Goal: Task Accomplishment & Management: Use online tool/utility

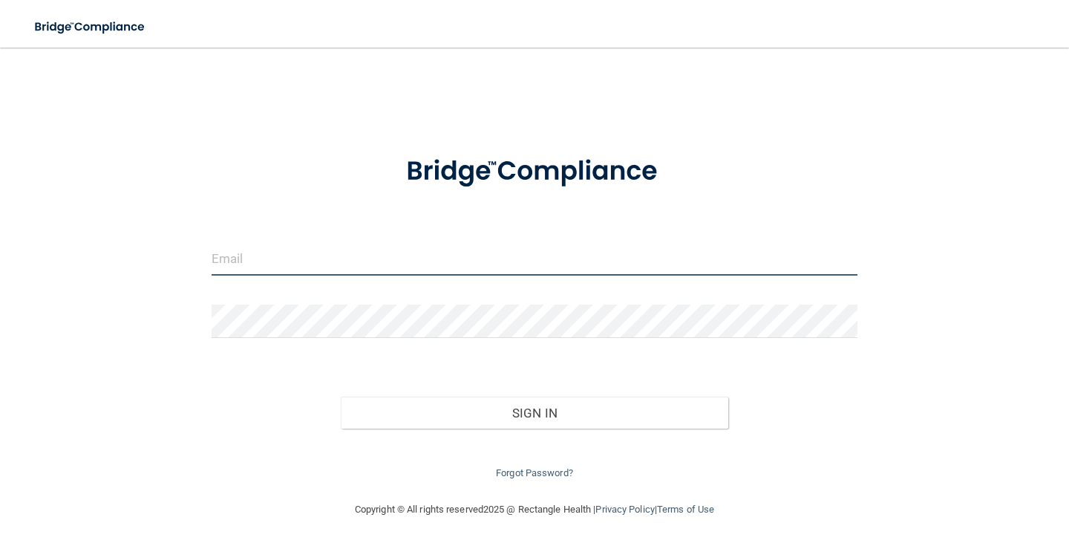
click at [279, 262] on input "email" at bounding box center [535, 258] width 646 height 33
type input "[EMAIL_ADDRESS][DOMAIN_NAME]"
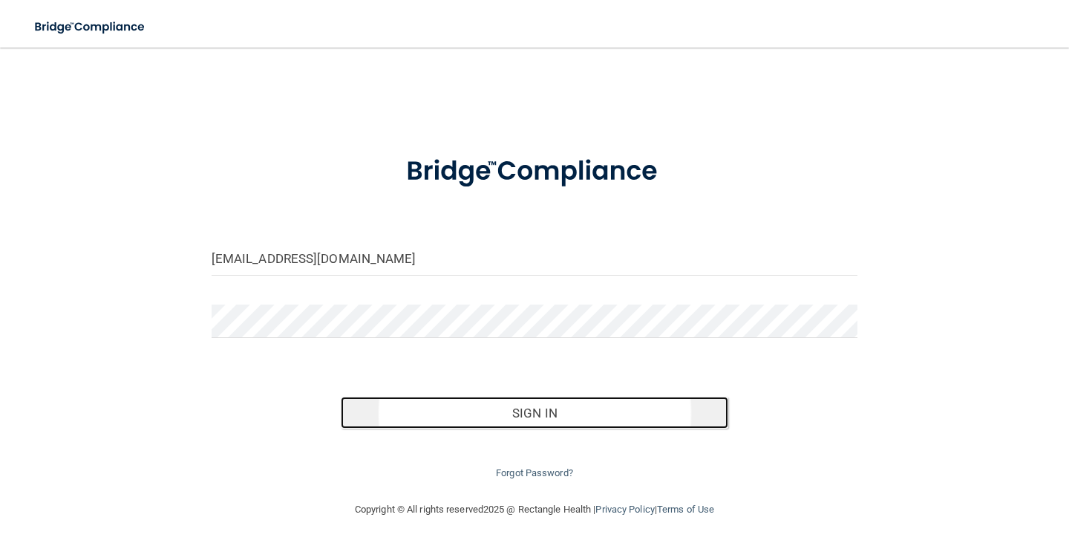
click at [564, 410] on button "Sign In" at bounding box center [535, 412] width 388 height 33
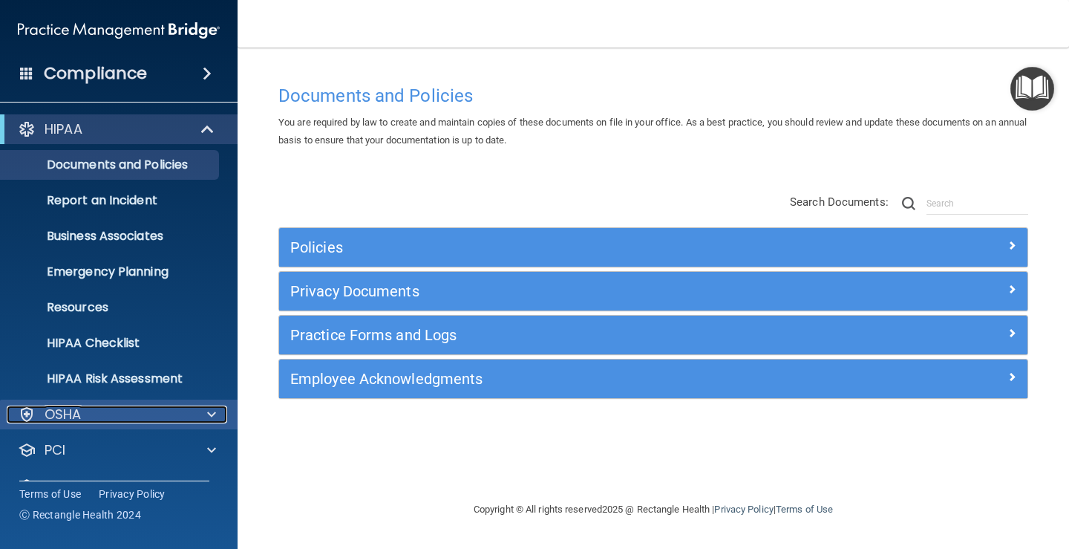
click at [207, 411] on span at bounding box center [211, 414] width 9 height 18
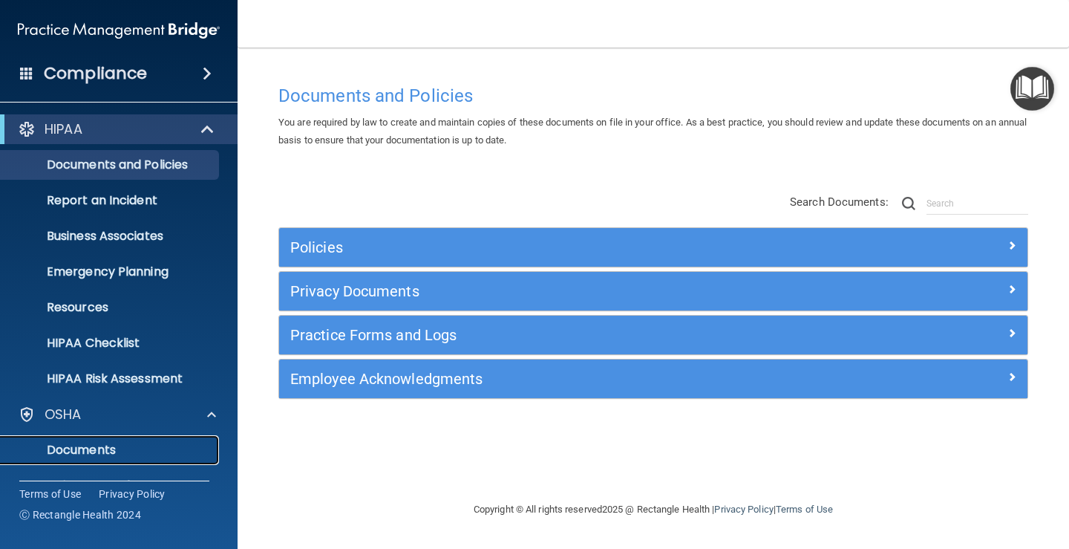
click at [119, 446] on p "Documents" at bounding box center [111, 450] width 203 height 15
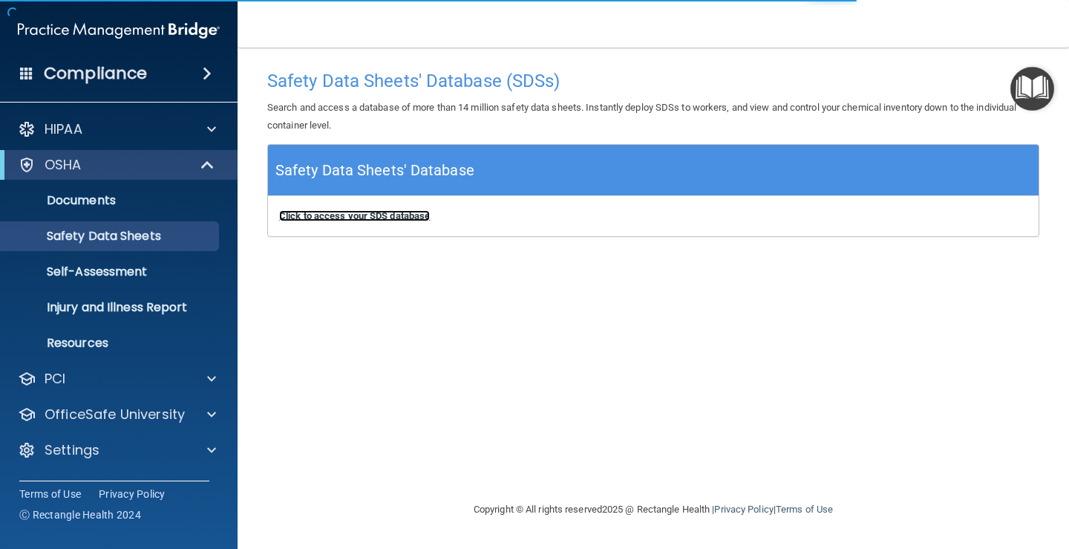
click at [369, 216] on b "Click to access your SDS database" at bounding box center [354, 215] width 151 height 11
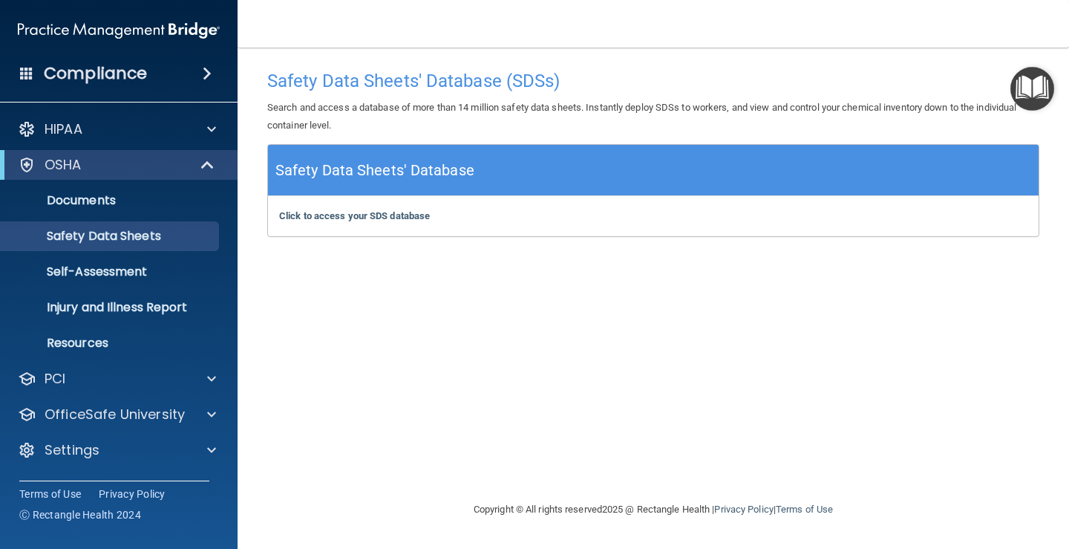
click at [603, 370] on div "Safety Data Sheets' Database (SDSs) Search and access a database of more than 1…" at bounding box center [653, 273] width 772 height 423
